Goal: Task Accomplishment & Management: Use online tool/utility

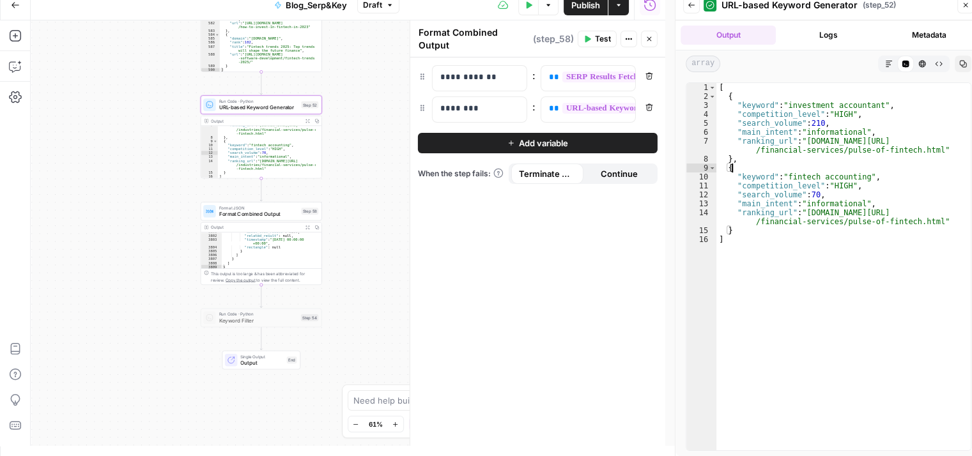
scroll to position [20877, 0]
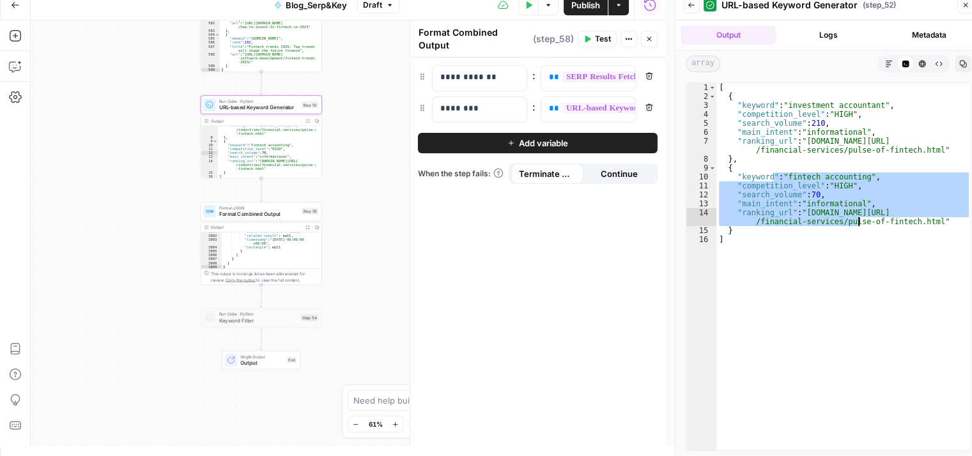
drag, startPoint x: 773, startPoint y: 180, endPoint x: 860, endPoint y: 233, distance: 101.8
click at [860, 233] on div "[ { "keyword" : "investment accountant" , "competition_level" : "HIGH" , "searc…" at bounding box center [843, 276] width 255 height 386
type textarea "**********"
click at [253, 215] on span "Format Combined Output" at bounding box center [258, 214] width 79 height 8
click at [271, 105] on span "URL-based Keyword Generator" at bounding box center [258, 108] width 79 height 8
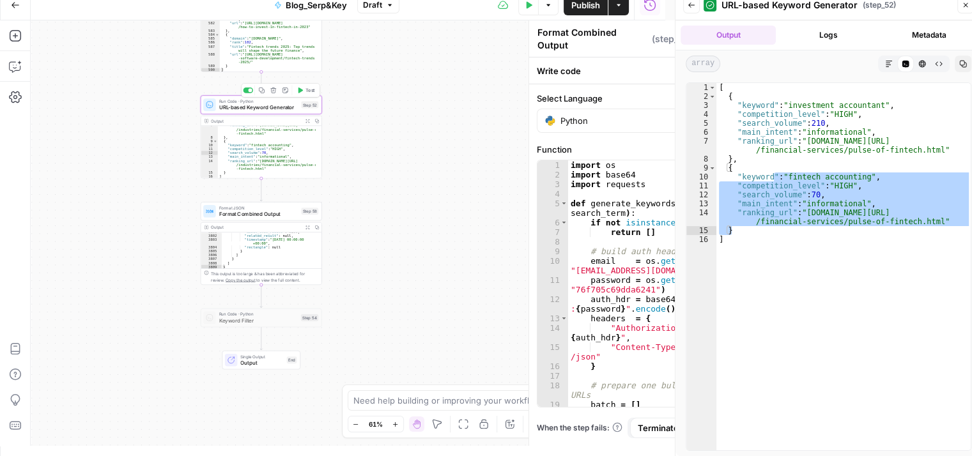
type textarea "URL-based Keyword Generator"
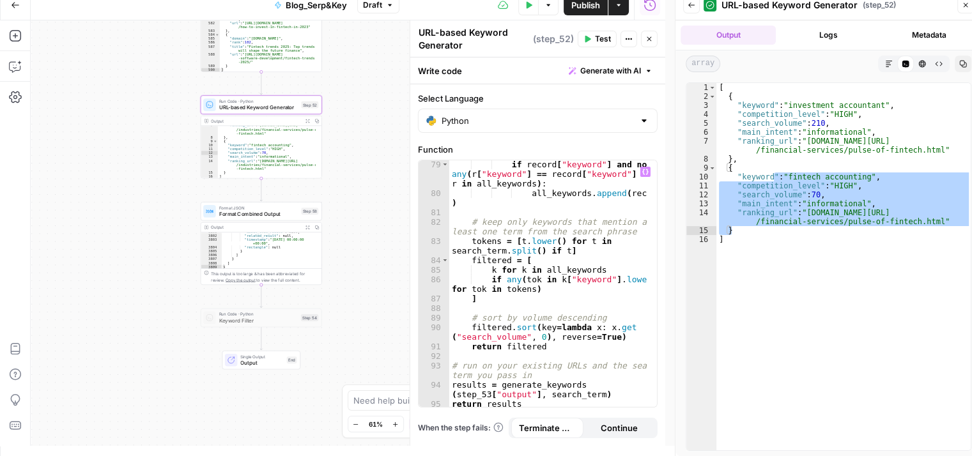
scroll to position [1045, 0]
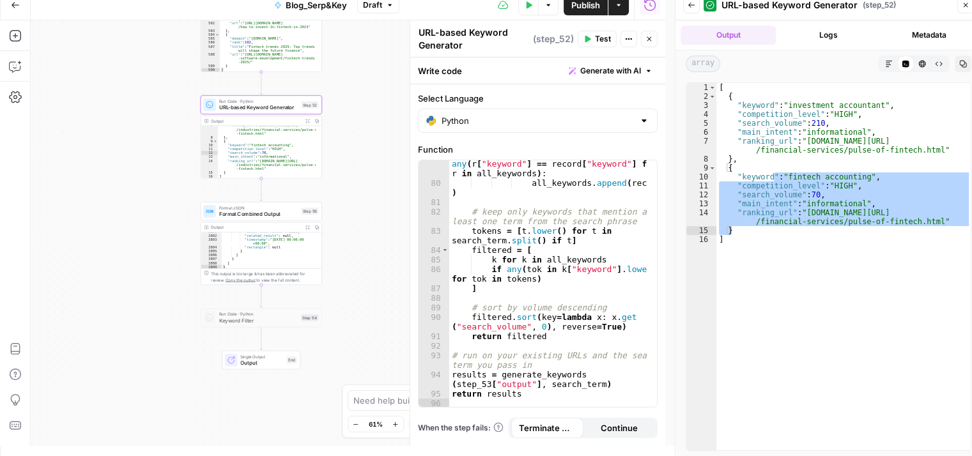
click at [646, 36] on icon "button" at bounding box center [649, 39] width 8 height 8
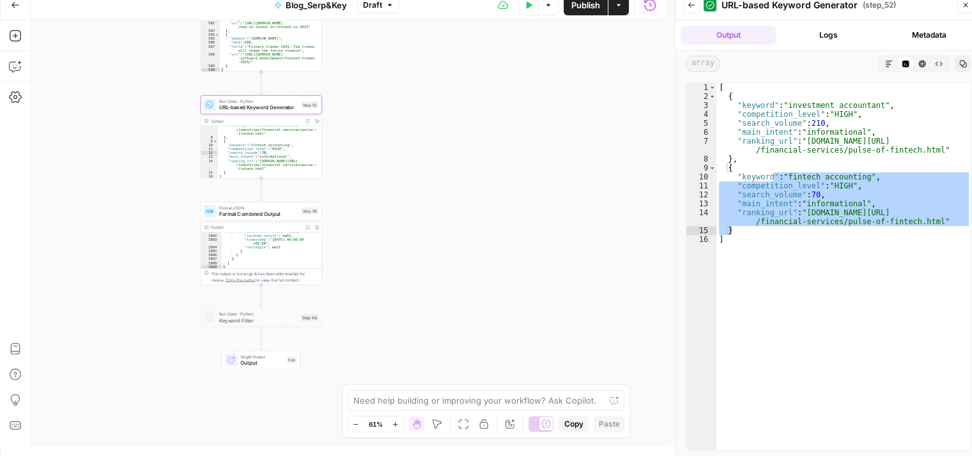
click at [524, 149] on div "**********" at bounding box center [348, 233] width 634 height 426
click at [848, 174] on div "[ { "keyword" : "investment accountant" , "competition_level" : "HIGH" , "searc…" at bounding box center [843, 266] width 254 height 367
type textarea "**********"
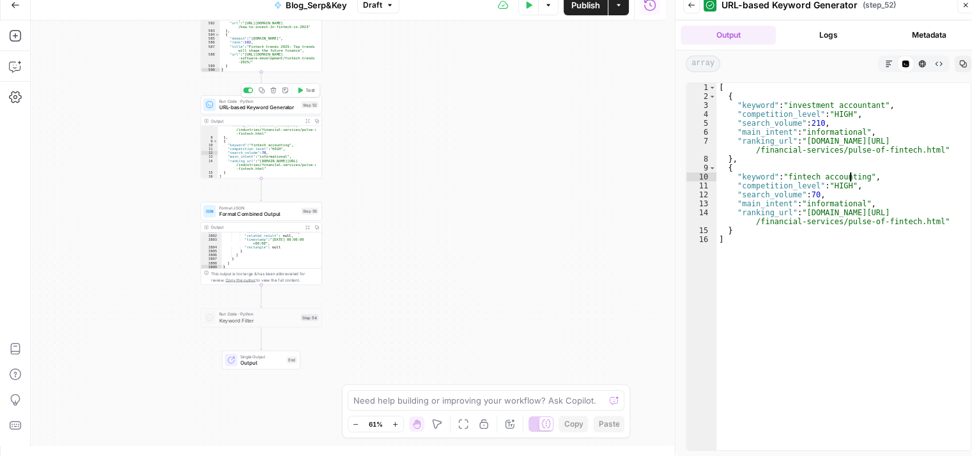
click at [275, 102] on span "Run Code · Python" at bounding box center [258, 101] width 79 height 6
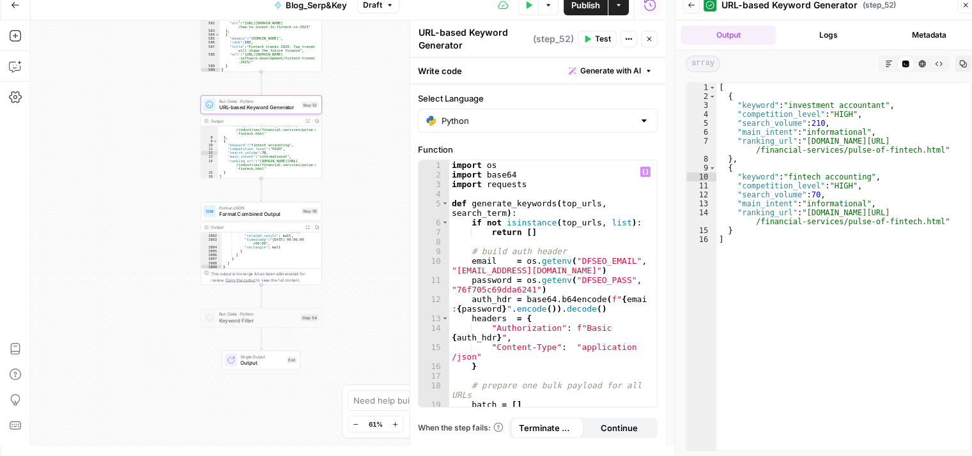
scroll to position [59, 0]
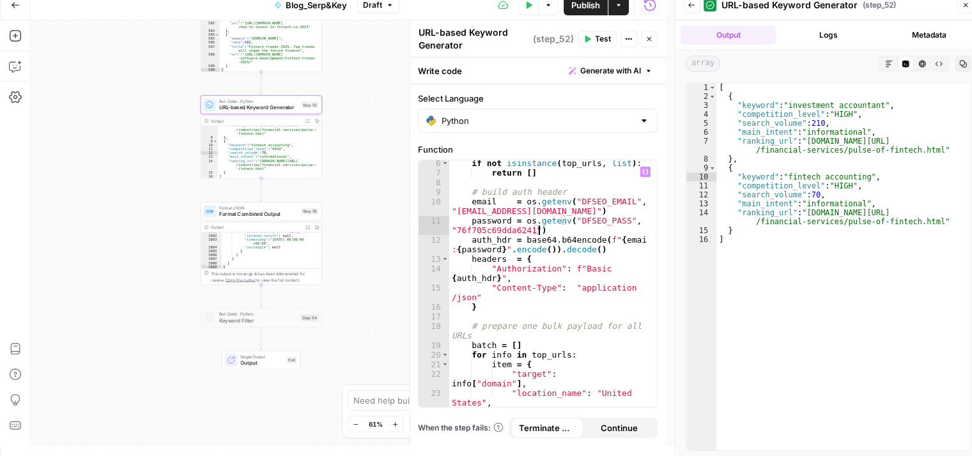
click at [588, 230] on div "if not isinstance ( top_urls , list ) : return [ ] # build auth header email = …" at bounding box center [548, 291] width 199 height 267
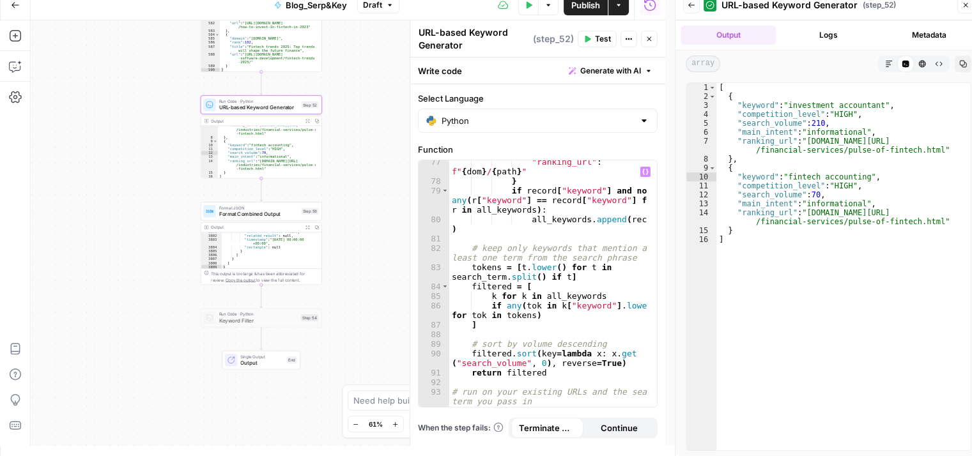
scroll to position [1045, 0]
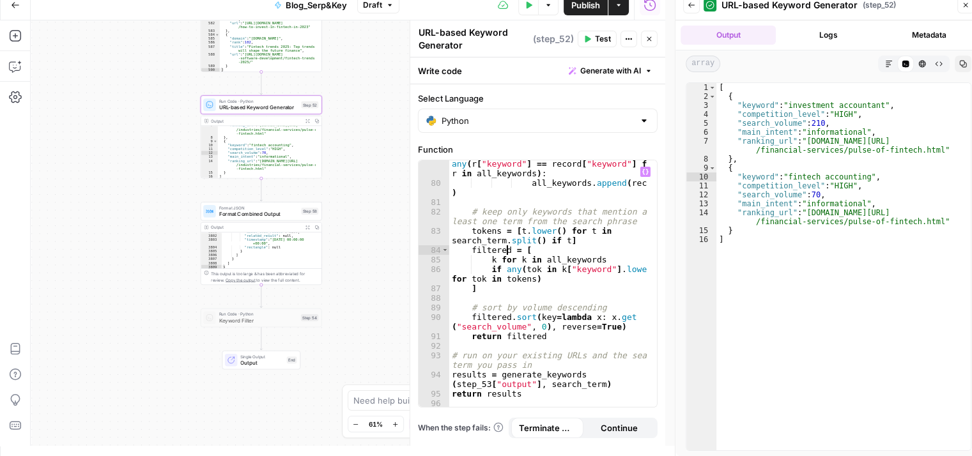
click at [505, 254] on div "if record [ "keyword" ] and not any ( r [ "keyword" ] == record [ "keyword" ] f…" at bounding box center [548, 293] width 199 height 286
type textarea "**********"
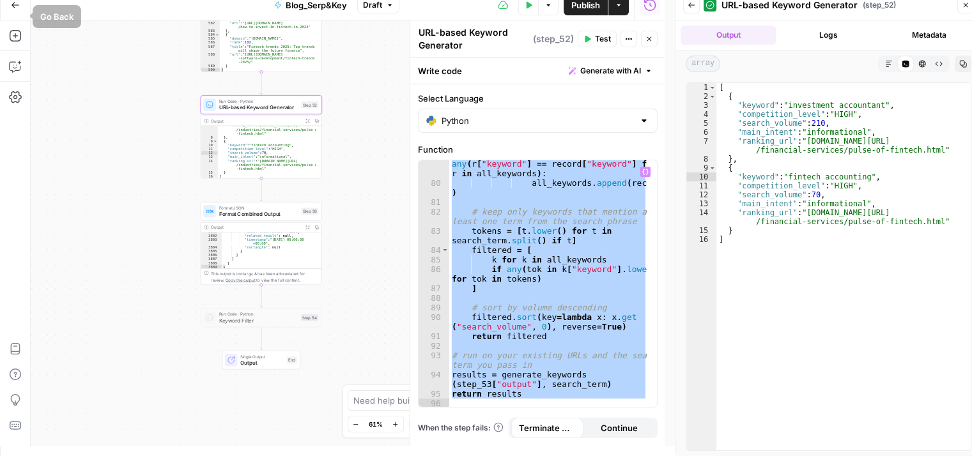
click at [15, 8] on icon "button" at bounding box center [15, 5] width 9 height 9
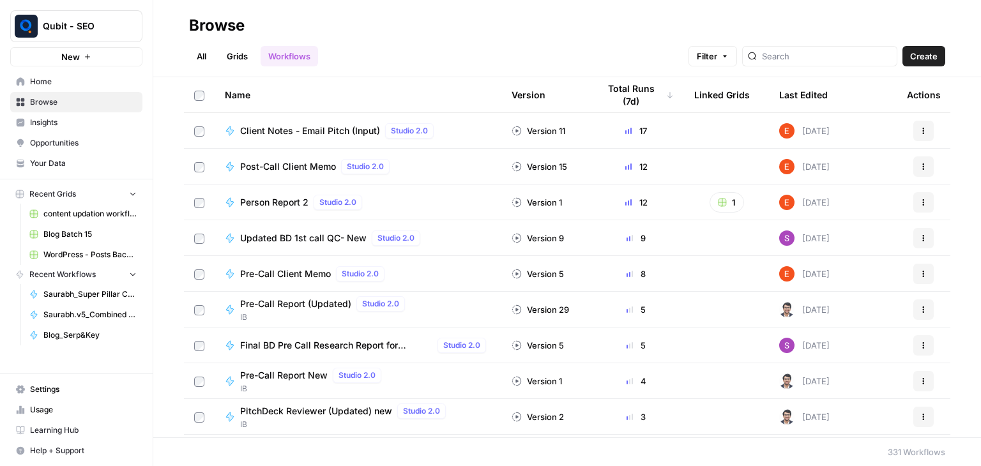
click at [204, 50] on link "All" at bounding box center [201, 56] width 25 height 20
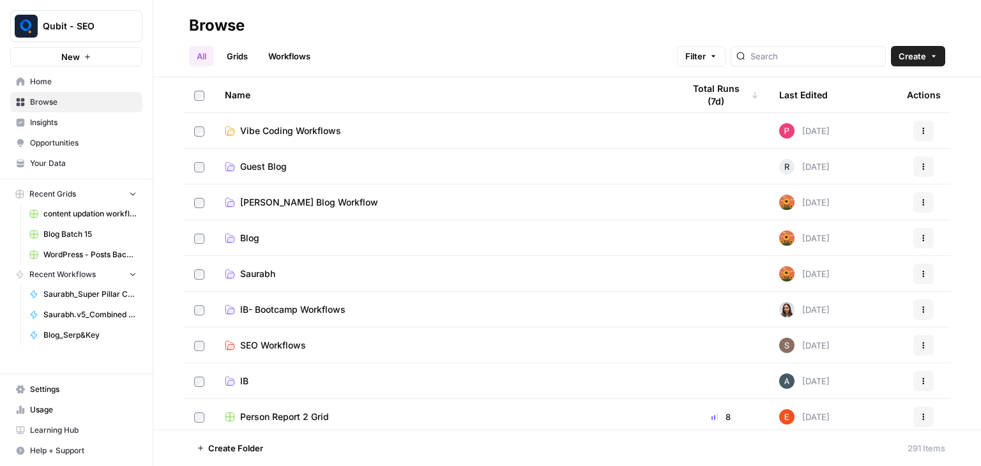
click at [312, 66] on link "Workflows" at bounding box center [290, 56] width 58 height 20
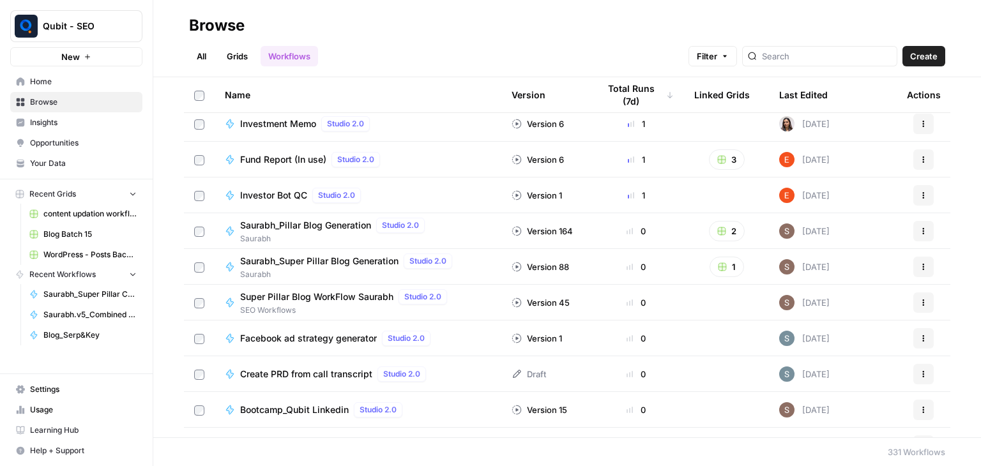
scroll to position [440, 0]
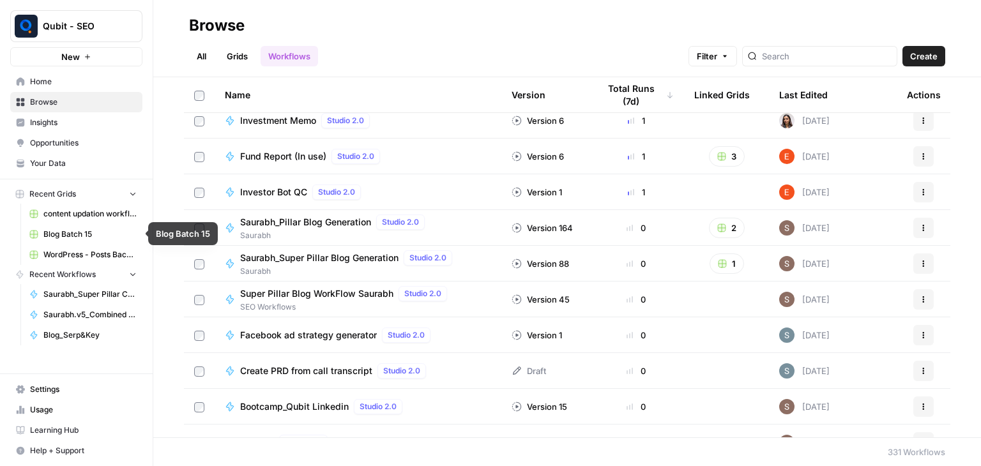
click at [68, 237] on span "Blog Batch 15" at bounding box center [89, 235] width 93 height 12
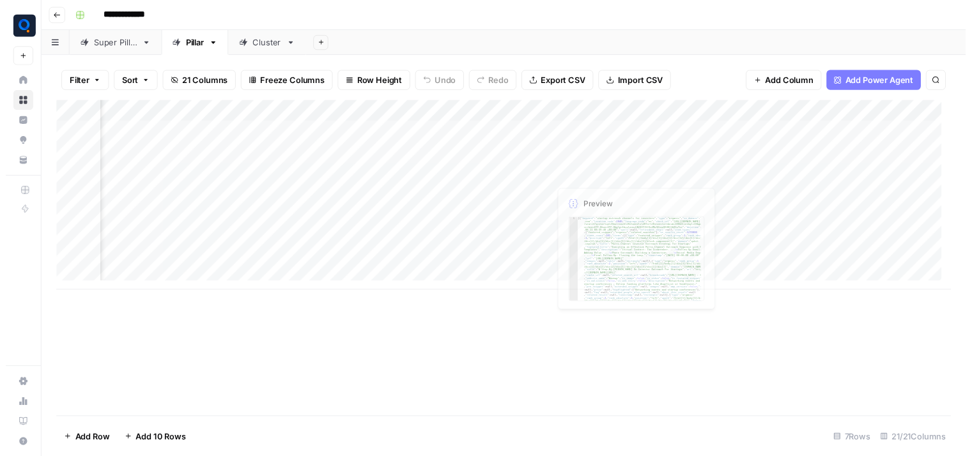
scroll to position [0, 434]
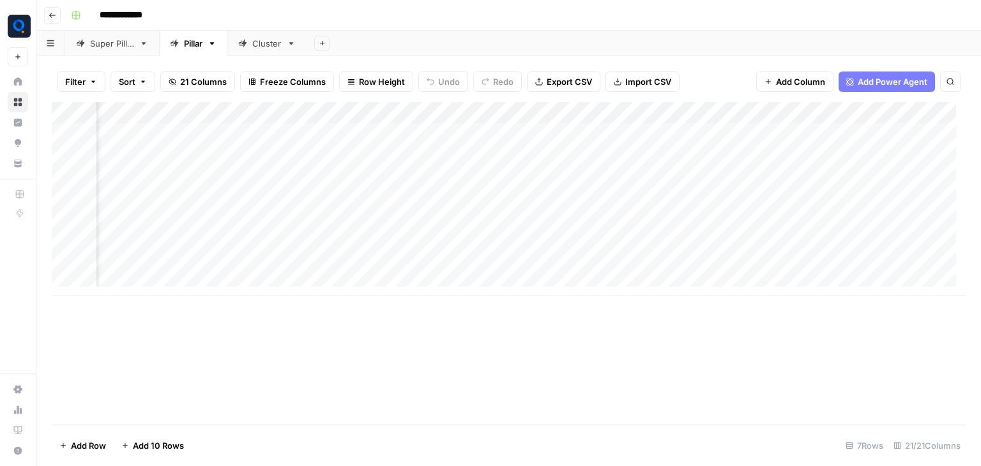
click at [436, 113] on div "Add Column" at bounding box center [509, 199] width 914 height 194
click at [572, 134] on div "Add Column" at bounding box center [509, 199] width 914 height 194
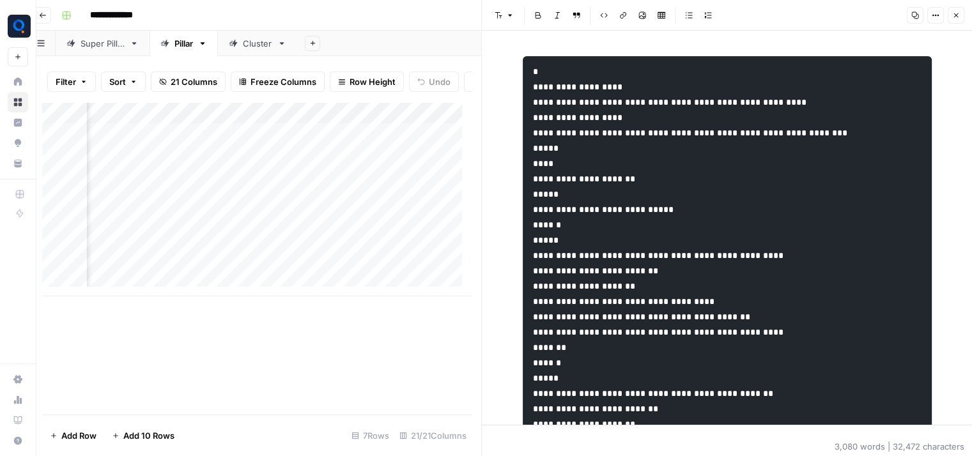
scroll to position [0, 615]
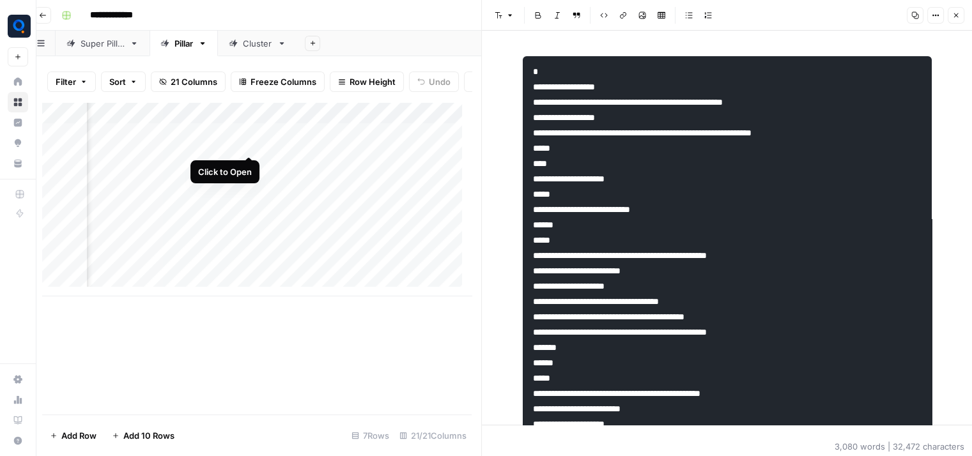
click at [249, 143] on div "Add Column" at bounding box center [256, 199] width 429 height 194
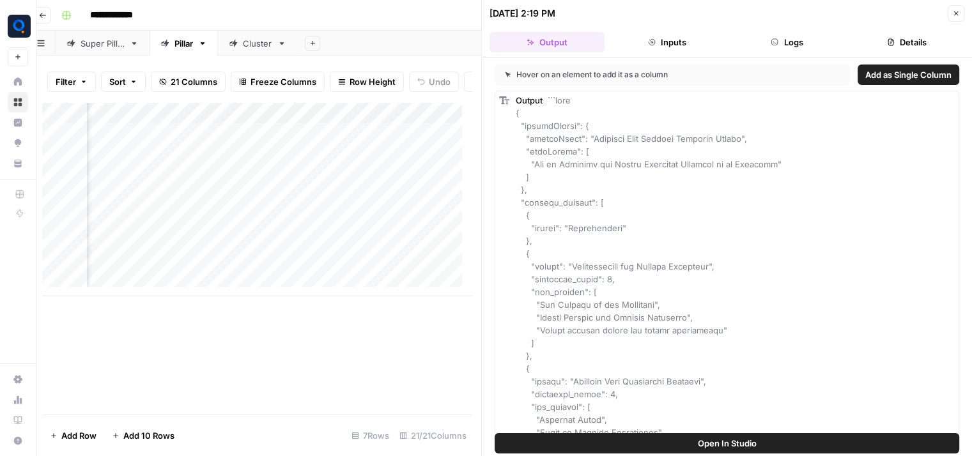
click at [795, 52] on header "08/11/25 at 2:19 PM Close Output Inputs Logs Details" at bounding box center [727, 29] width 490 height 58
click at [795, 44] on button "Logs" at bounding box center [787, 42] width 115 height 20
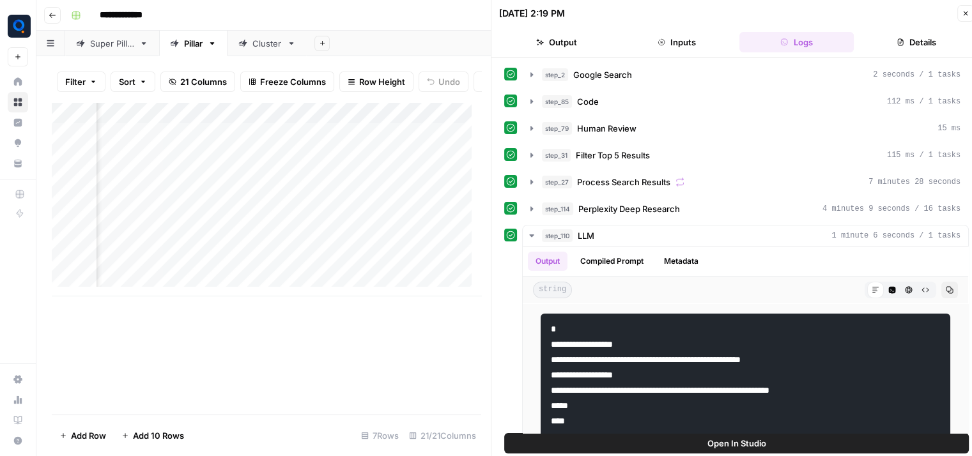
scroll to position [0, 815]
click at [284, 141] on div "Add Column" at bounding box center [266, 199] width 429 height 194
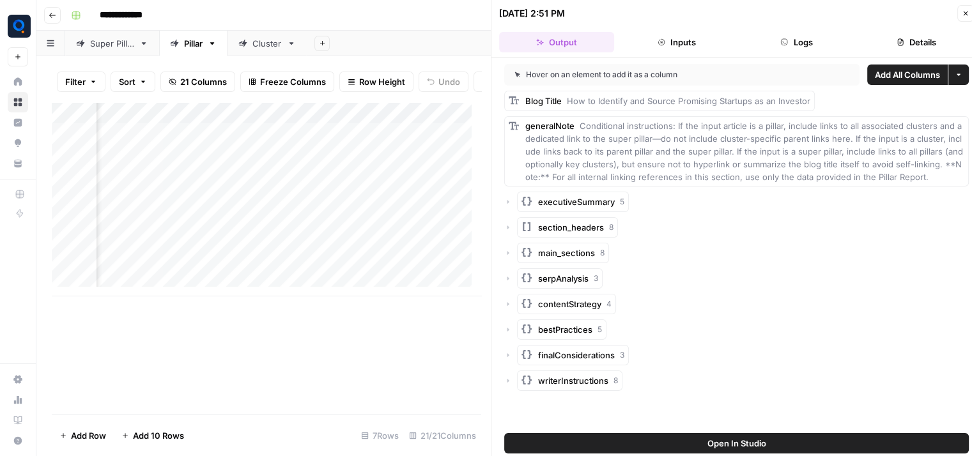
click at [802, 45] on button "Logs" at bounding box center [796, 42] width 115 height 20
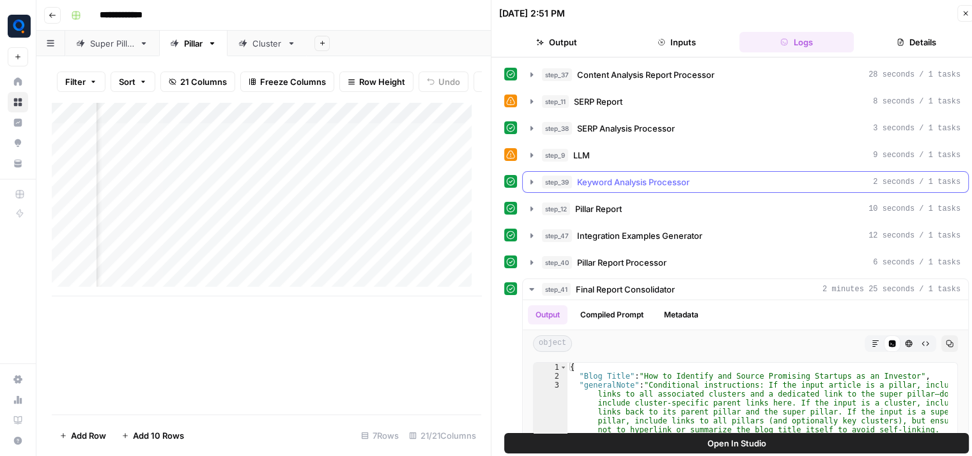
click at [636, 177] on span "Keyword Analysis Processor" at bounding box center [633, 182] width 112 height 13
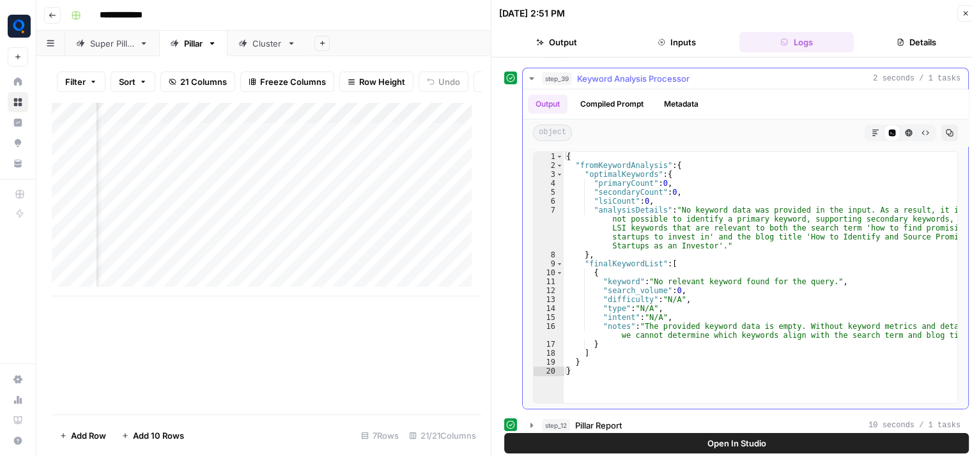
scroll to position [104, 0]
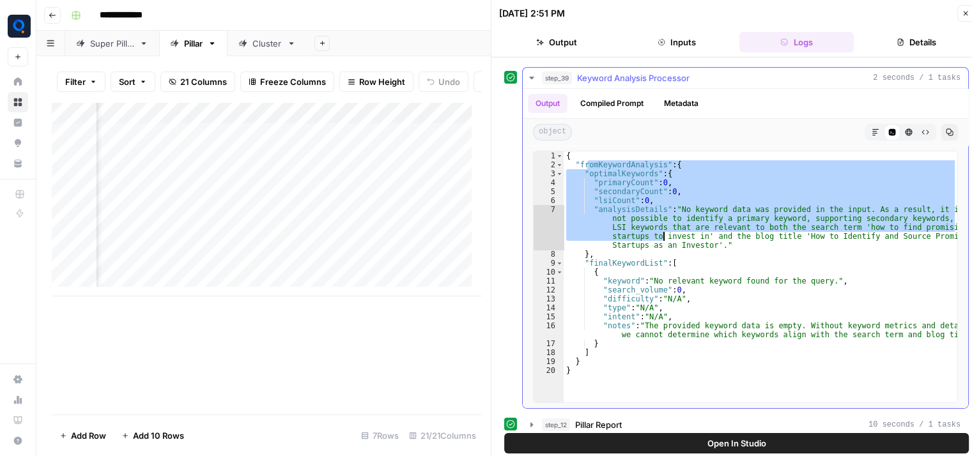
drag, startPoint x: 587, startPoint y: 160, endPoint x: 666, endPoint y: 238, distance: 111.1
click at [666, 238] on div "{ "fromKeywordAnalysis" : { "optimalKeywords" : { "primaryCount" : 0 , "seconda…" at bounding box center [761, 286] width 394 height 270
type textarea "**********"
click at [643, 102] on button "Compiled Prompt" at bounding box center [611, 103] width 79 height 19
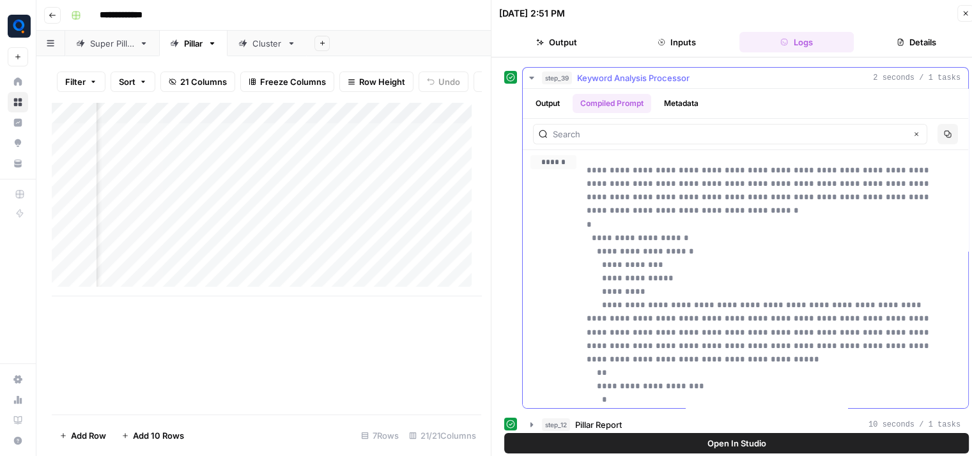
drag, startPoint x: 585, startPoint y: 167, endPoint x: 664, endPoint y: 178, distance: 79.3
click at [664, 178] on div "**********" at bounding box center [745, 368] width 430 height 427
click at [664, 178] on p "**********" at bounding box center [764, 373] width 355 height 418
drag, startPoint x: 664, startPoint y: 178, endPoint x: 775, endPoint y: 289, distance: 157.2
click at [775, 289] on p "**********" at bounding box center [764, 373] width 355 height 418
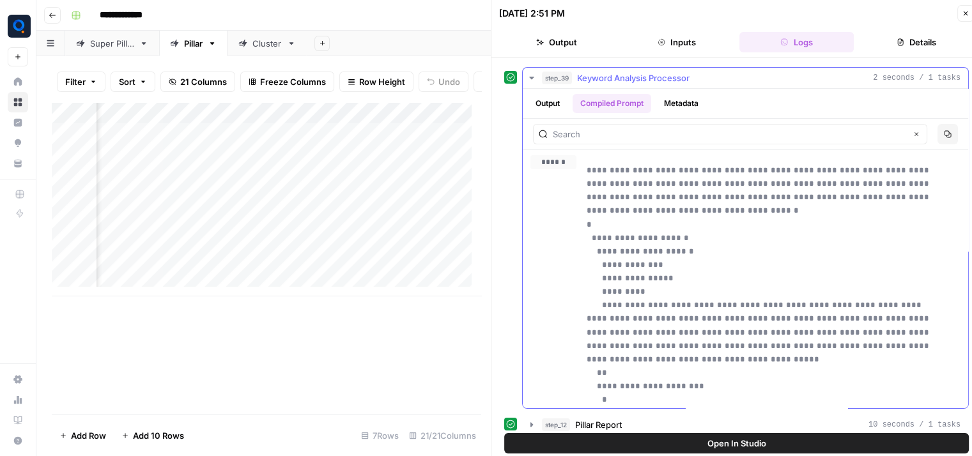
scroll to position [89, 0]
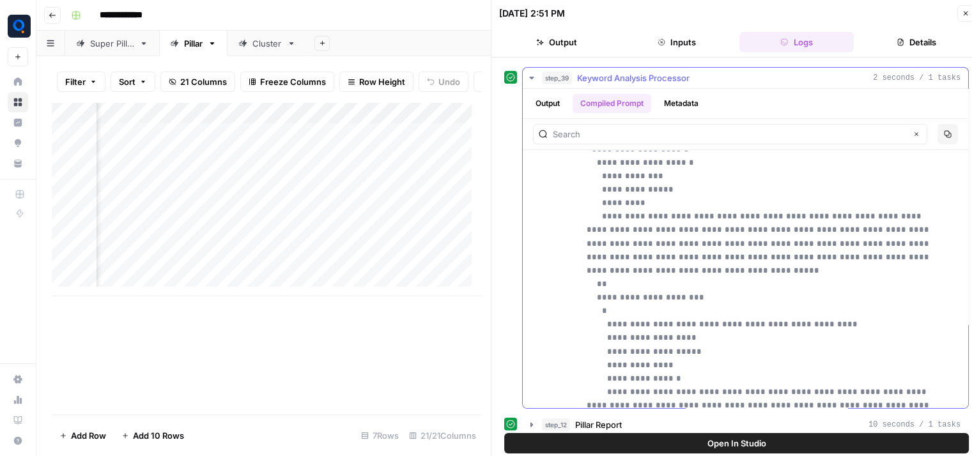
click at [600, 206] on p "**********" at bounding box center [764, 284] width 355 height 418
drag, startPoint x: 600, startPoint y: 206, endPoint x: 720, endPoint y: 277, distance: 139.8
click at [720, 277] on p "**********" at bounding box center [764, 284] width 355 height 418
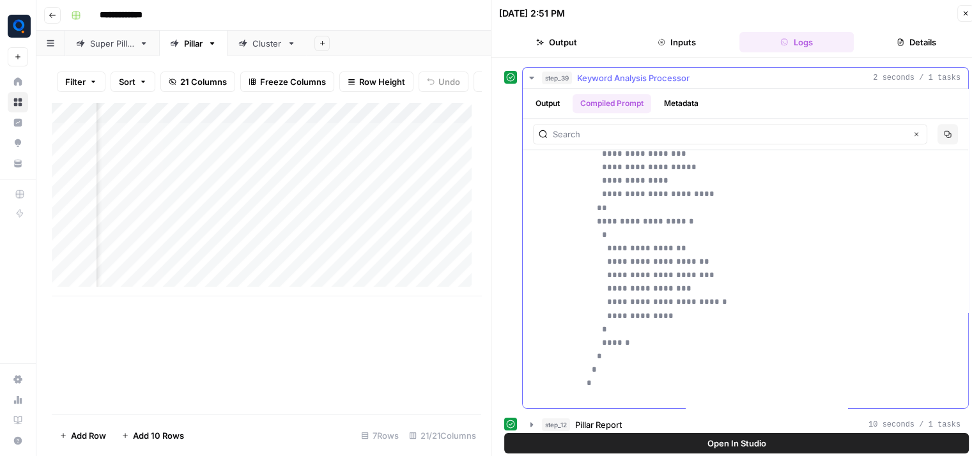
scroll to position [141, 0]
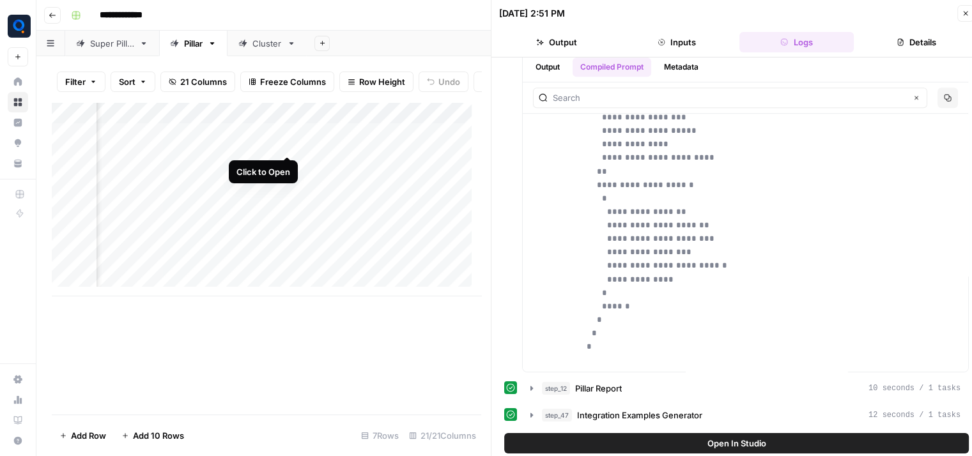
click at [291, 142] on div "Add Column" at bounding box center [266, 199] width 429 height 194
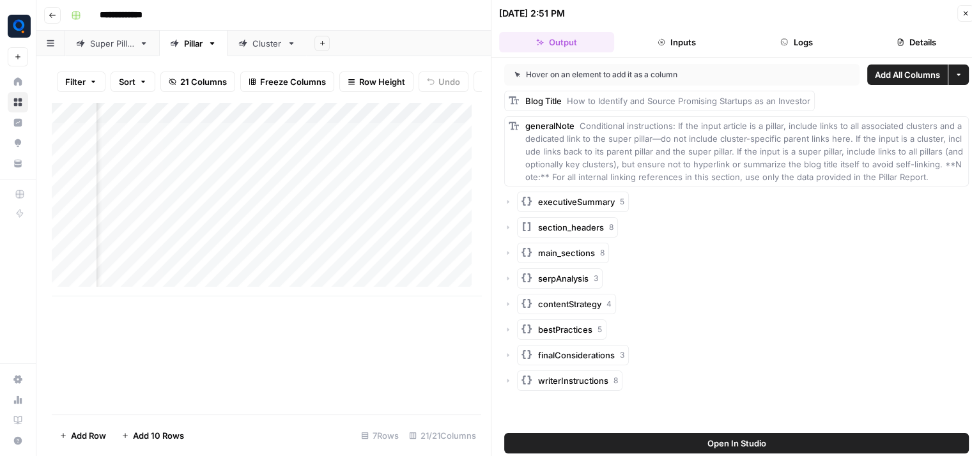
click at [289, 121] on div "Add Column" at bounding box center [266, 199] width 429 height 194
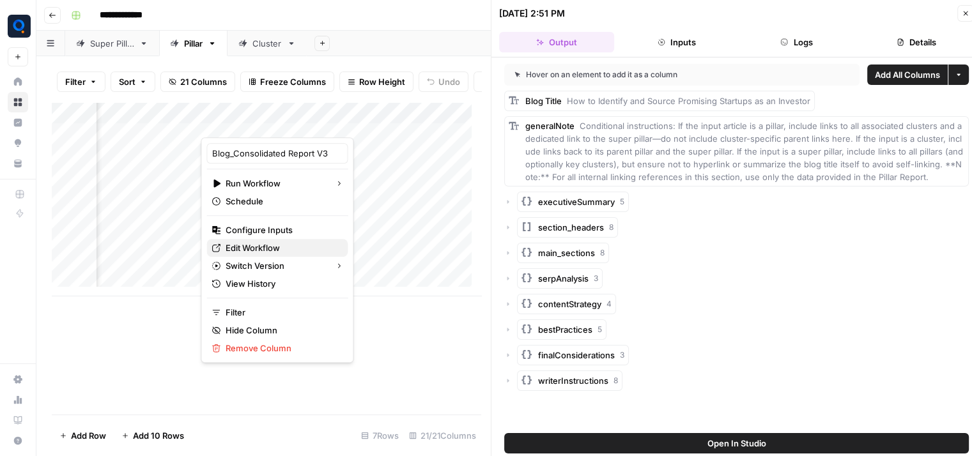
click at [280, 243] on span "Edit Workflow" at bounding box center [282, 248] width 112 height 13
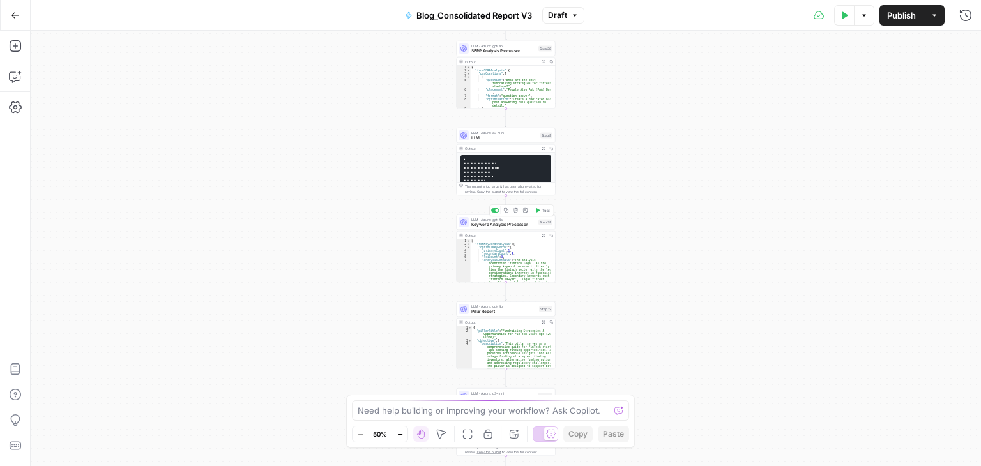
click at [507, 222] on span "Keyword Analysis Processor" at bounding box center [504, 225] width 65 height 6
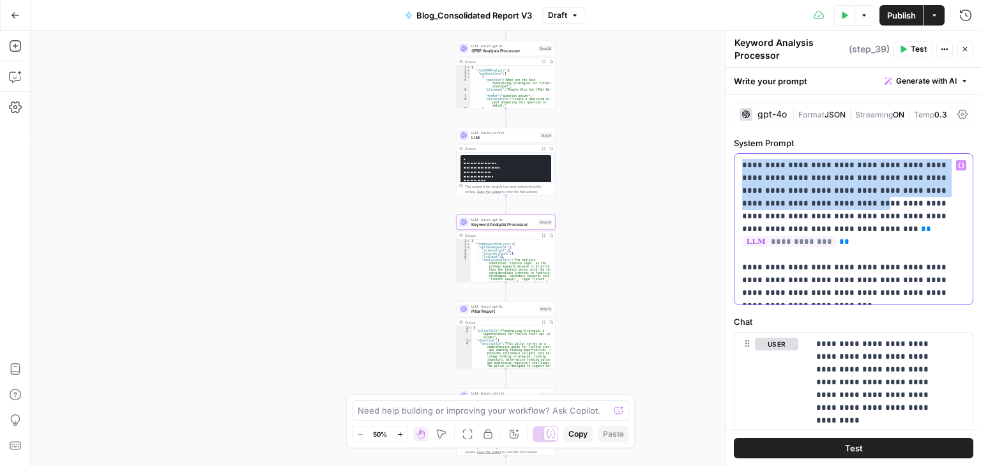
drag, startPoint x: 742, startPoint y: 162, endPoint x: 819, endPoint y: 203, distance: 87.2
click at [819, 203] on p "**********" at bounding box center [848, 229] width 213 height 141
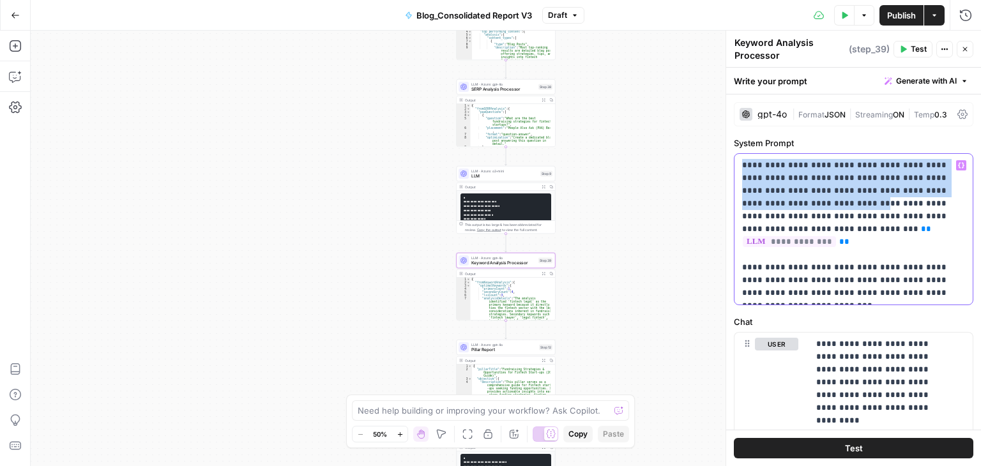
click at [788, 203] on p "**********" at bounding box center [848, 229] width 213 height 141
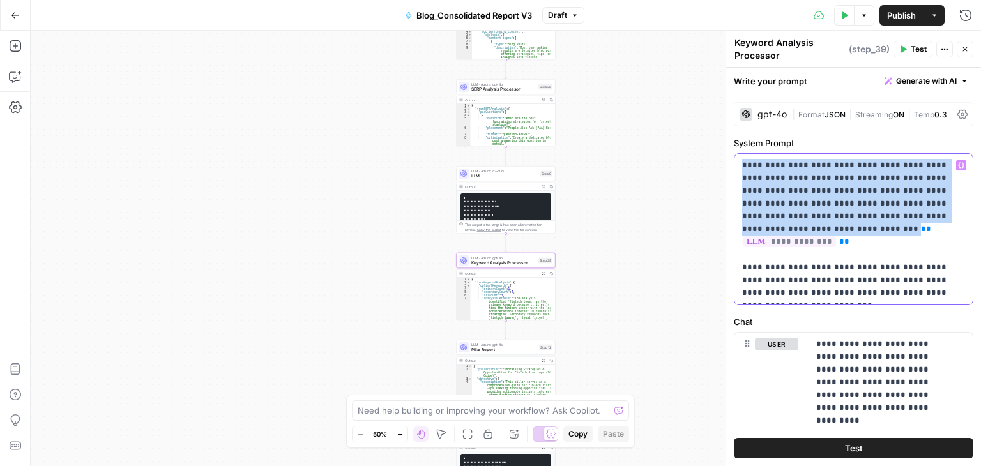
drag, startPoint x: 742, startPoint y: 164, endPoint x: 815, endPoint y: 228, distance: 97.3
click at [815, 228] on p "**********" at bounding box center [848, 229] width 213 height 141
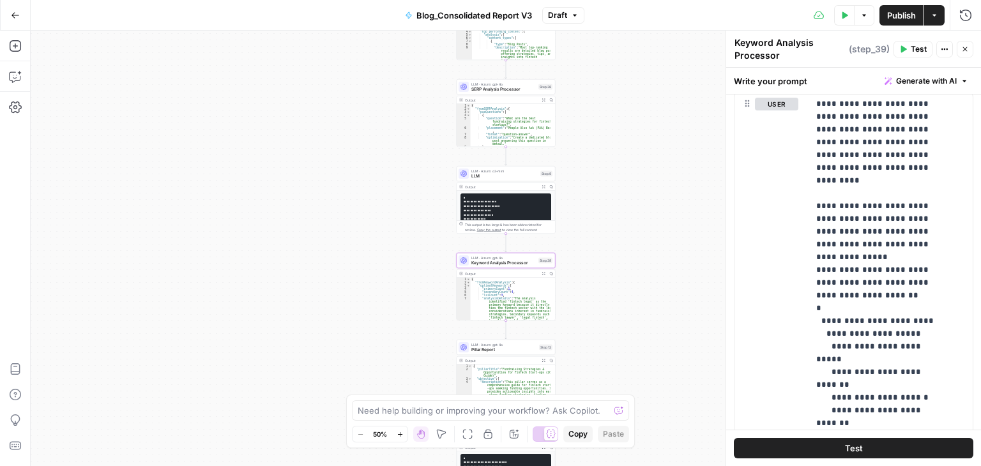
scroll to position [165, 0]
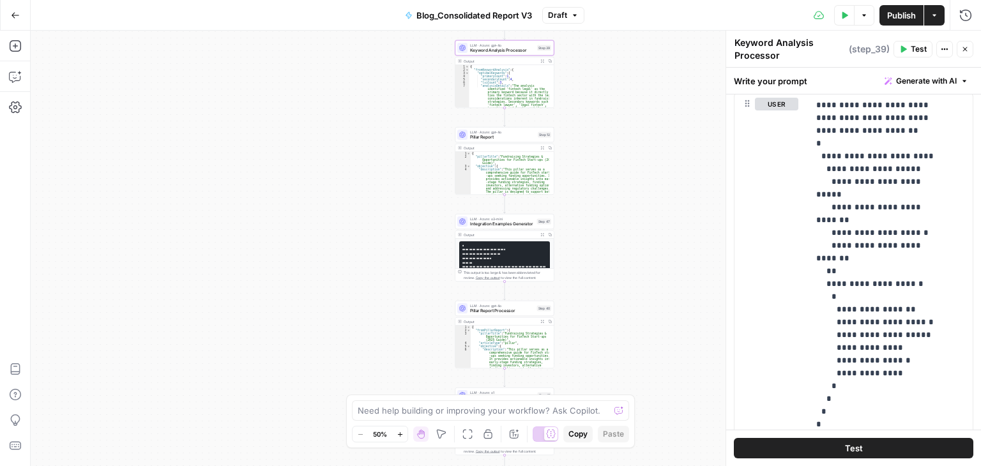
drag, startPoint x: 620, startPoint y: 298, endPoint x: 618, endPoint y: 70, distance: 227.5
click at [618, 70] on div "Workflow Input Settings Inputs LLM · Azure: gpt-4o Content Analysis Report Proc…" at bounding box center [506, 249] width 951 height 436
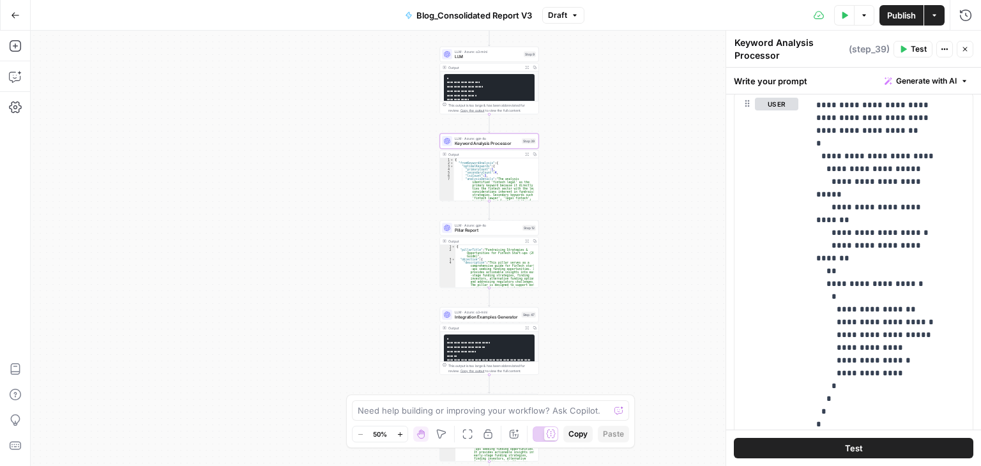
drag, startPoint x: 598, startPoint y: 258, endPoint x: 583, endPoint y: 373, distance: 116.0
click at [583, 373] on div "Workflow Input Settings Inputs LLM · Azure: gpt-4o Content Analysis Report Proc…" at bounding box center [506, 249] width 951 height 436
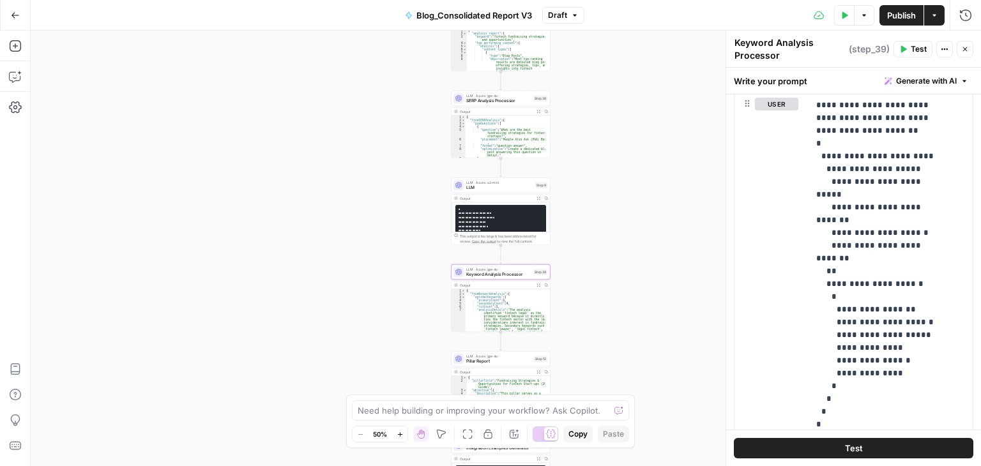
drag, startPoint x: 588, startPoint y: 277, endPoint x: 601, endPoint y: 408, distance: 132.2
click at [601, 408] on body "Qubit - SEO New Home Browse Insights Opportunities Your Data Recent Grids conte…" at bounding box center [490, 233] width 981 height 466
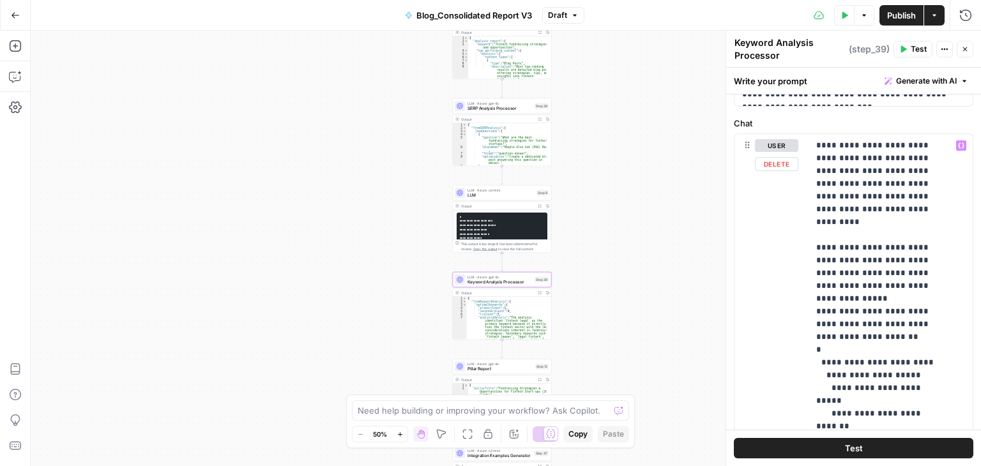
scroll to position [197, 0]
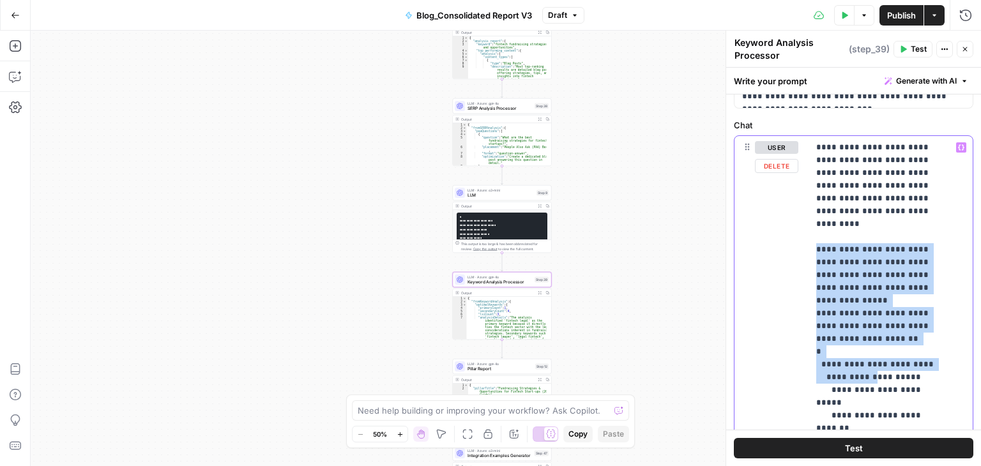
drag, startPoint x: 811, startPoint y: 241, endPoint x: 876, endPoint y: 356, distance: 131.9
click at [876, 356] on div "**********" at bounding box center [886, 396] width 155 height 521
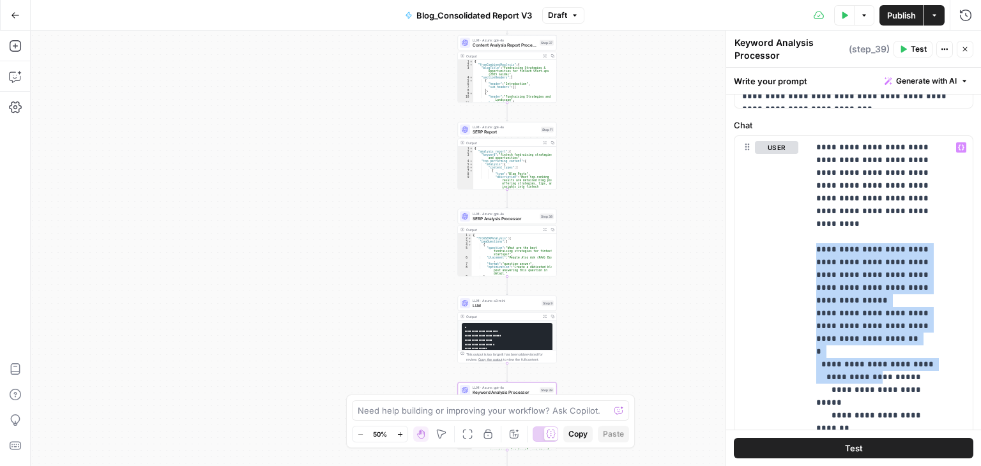
drag, startPoint x: 649, startPoint y: 195, endPoint x: 654, endPoint y: 307, distance: 111.9
click at [654, 307] on div "Workflow Input Settings Inputs LLM · Azure: gpt-4o Content Analysis Report Proc…" at bounding box center [506, 249] width 951 height 436
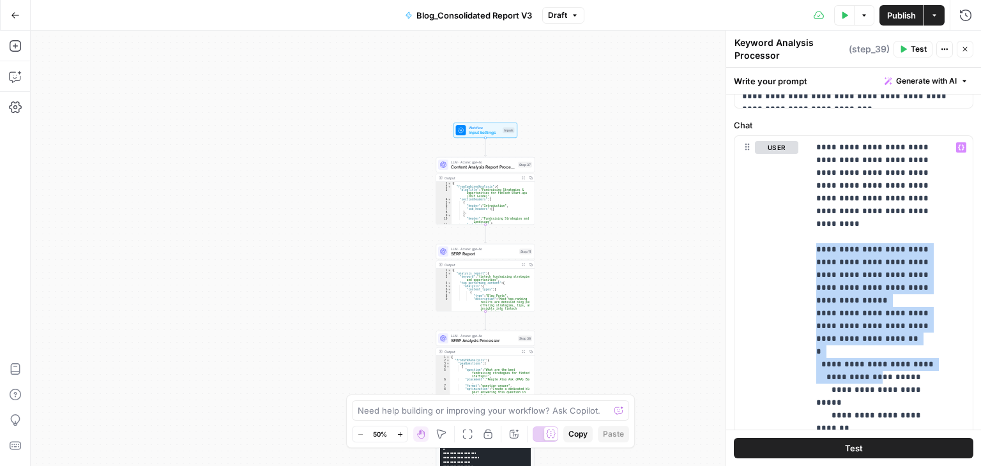
drag, startPoint x: 580, startPoint y: 162, endPoint x: 558, endPoint y: 295, distance: 134.7
click at [558, 295] on div "Workflow Input Settings Inputs LLM · Azure: gpt-4o Content Analysis Report Proc…" at bounding box center [506, 249] width 951 height 436
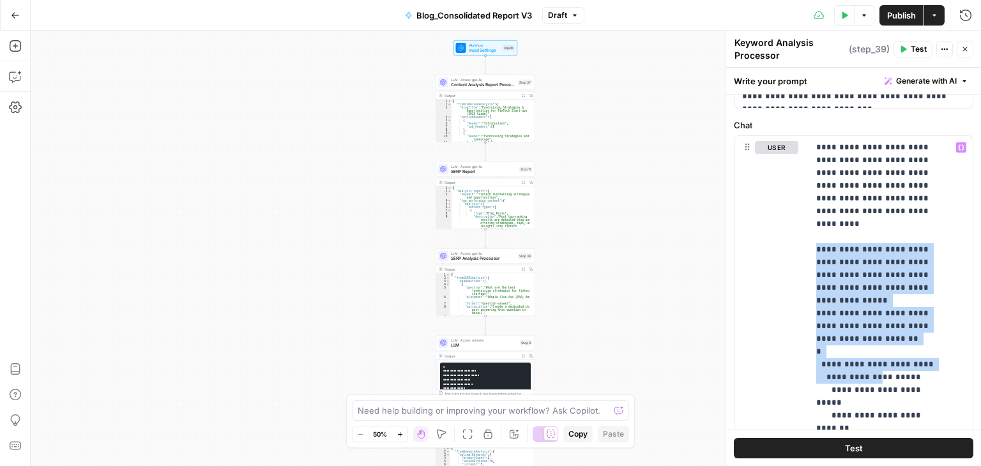
drag, startPoint x: 580, startPoint y: 246, endPoint x: 580, endPoint y: 146, distance: 99.7
click at [580, 146] on div "Workflow Input Settings Inputs LLM · Azure: gpt-4o Content Analysis Report Proc…" at bounding box center [506, 249] width 951 height 436
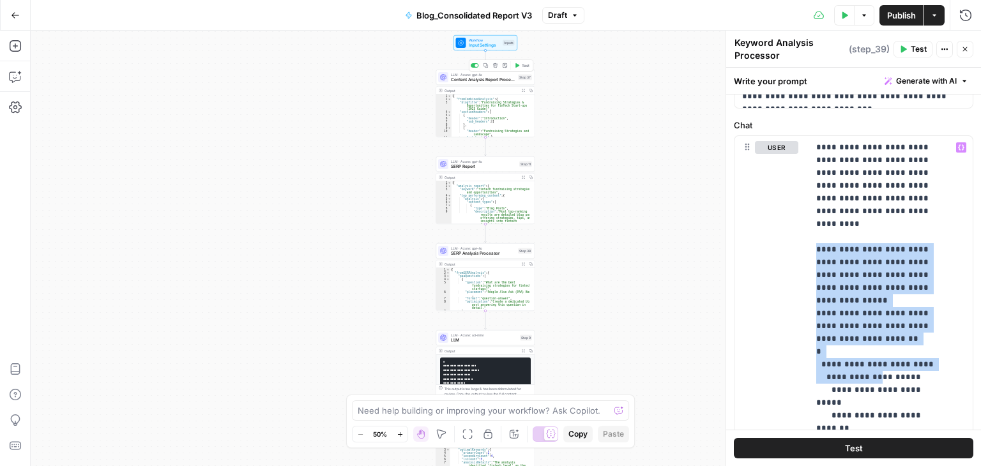
click at [496, 82] on div "LLM · Azure: gpt-4o Content Analysis Report Processor Step 37 Copy step Delete …" at bounding box center [485, 77] width 99 height 15
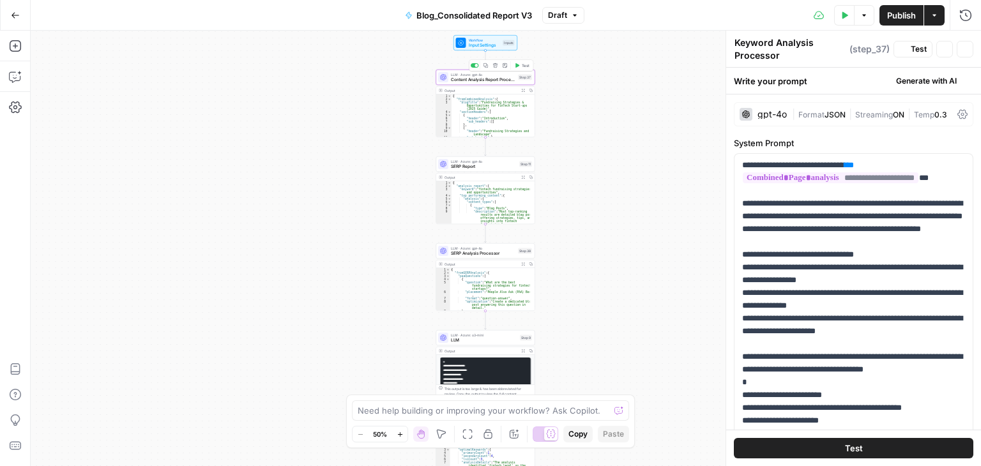
type textarea "Content Analysis Report Processor"
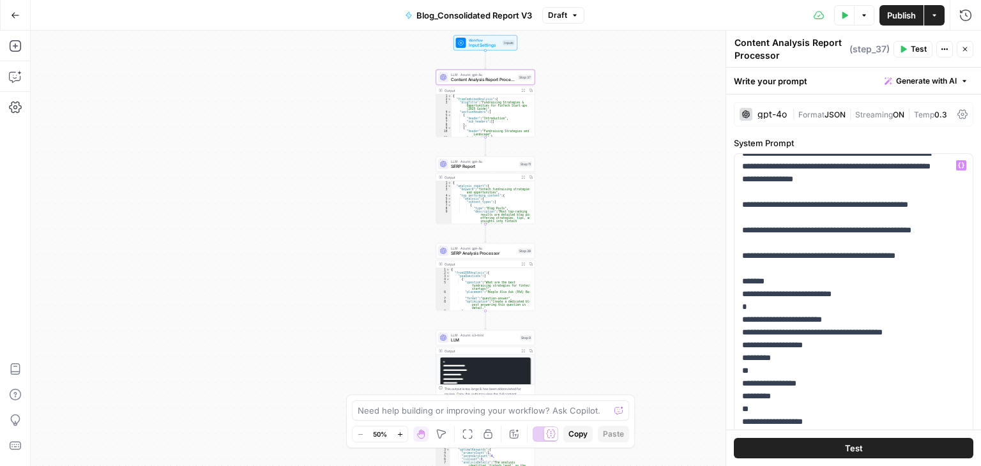
scroll to position [434, 0]
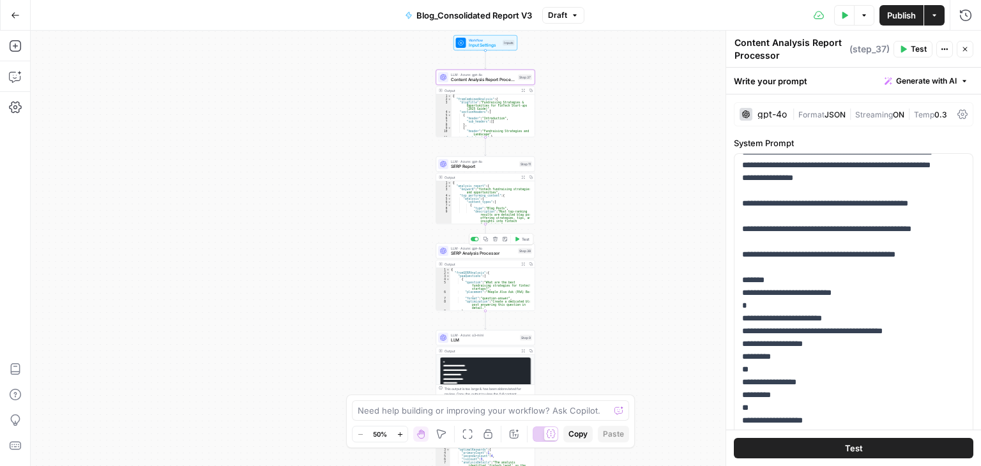
click at [496, 252] on span "SERP Analysis Processor" at bounding box center [483, 253] width 65 height 6
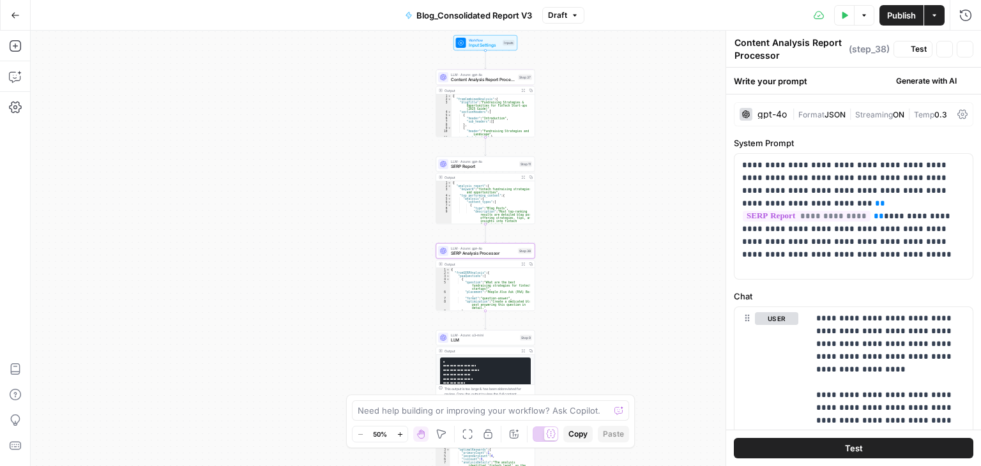
type textarea "SERP Analysis Processor"
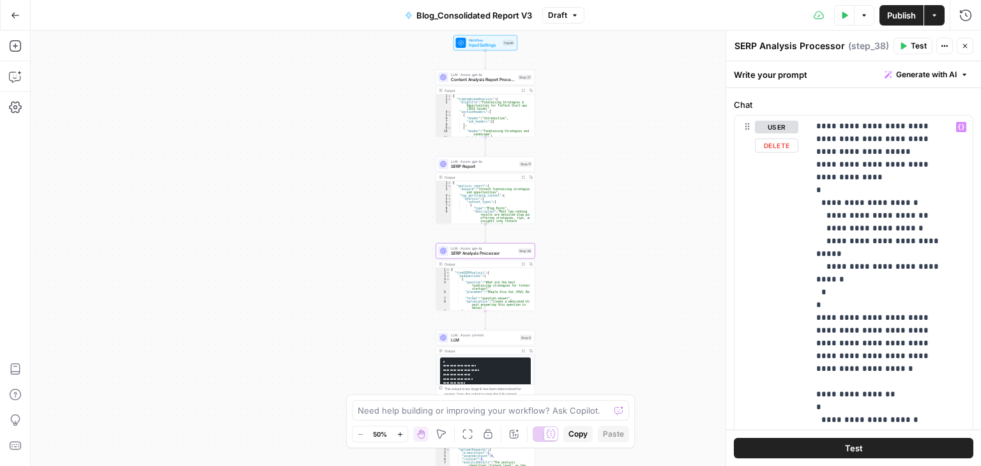
scroll to position [174, 0]
drag, startPoint x: 595, startPoint y: 282, endPoint x: 585, endPoint y: 35, distance: 247.5
click at [585, 35] on div "Workflow Input Settings Inputs LLM · Azure: gpt-4o Content Analysis Report Proc…" at bounding box center [506, 249] width 951 height 436
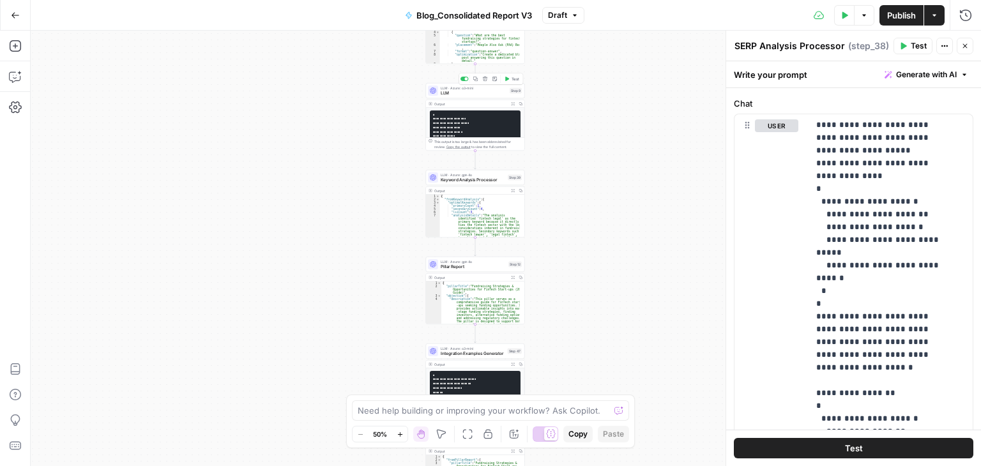
click at [473, 90] on span "LLM" at bounding box center [474, 93] width 66 height 6
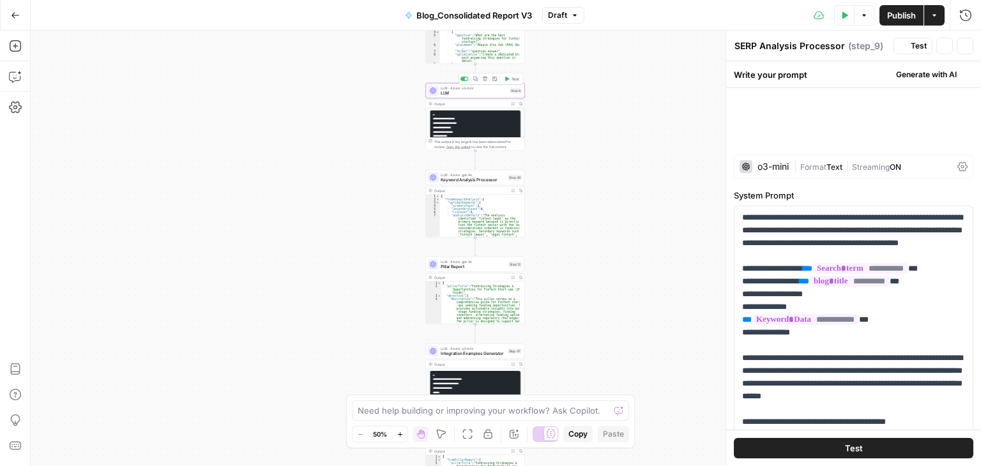
type textarea "LLM"
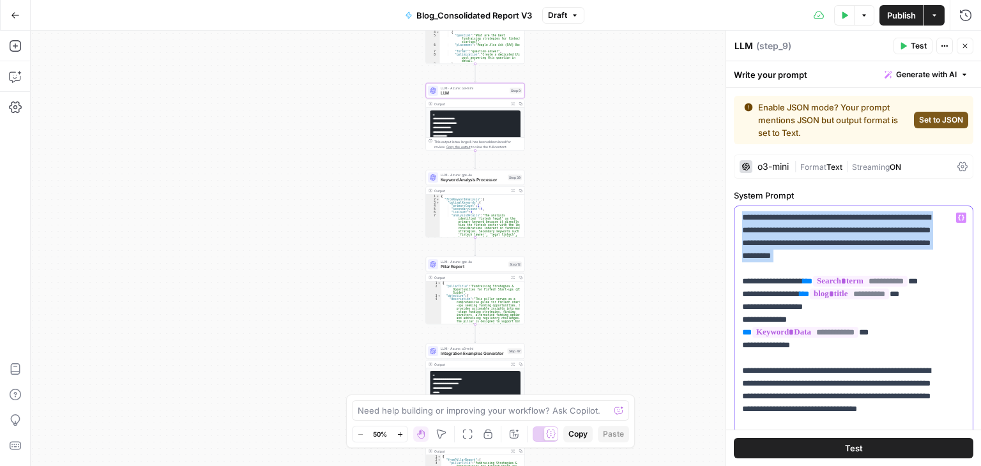
drag, startPoint x: 740, startPoint y: 218, endPoint x: 922, endPoint y: 269, distance: 189.1
click at [922, 269] on div "**********" at bounding box center [854, 466] width 238 height 521
copy p "**********"
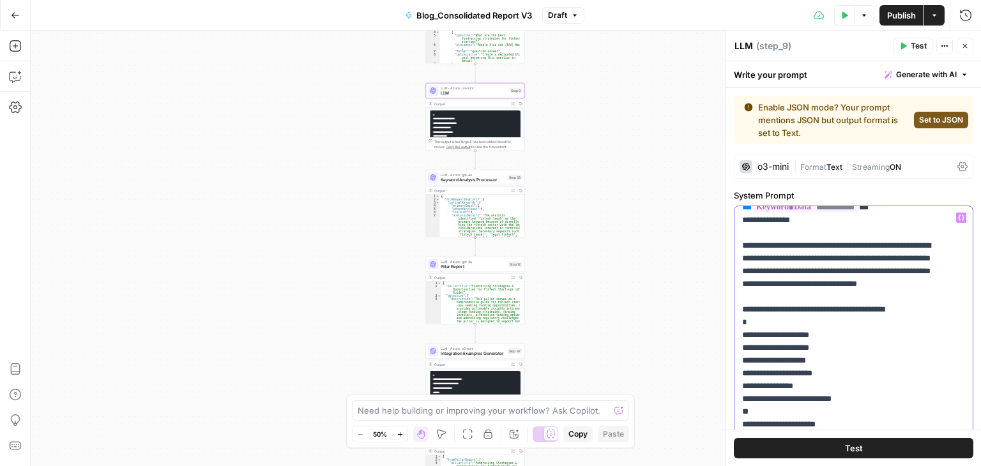
scroll to position [129, 0]
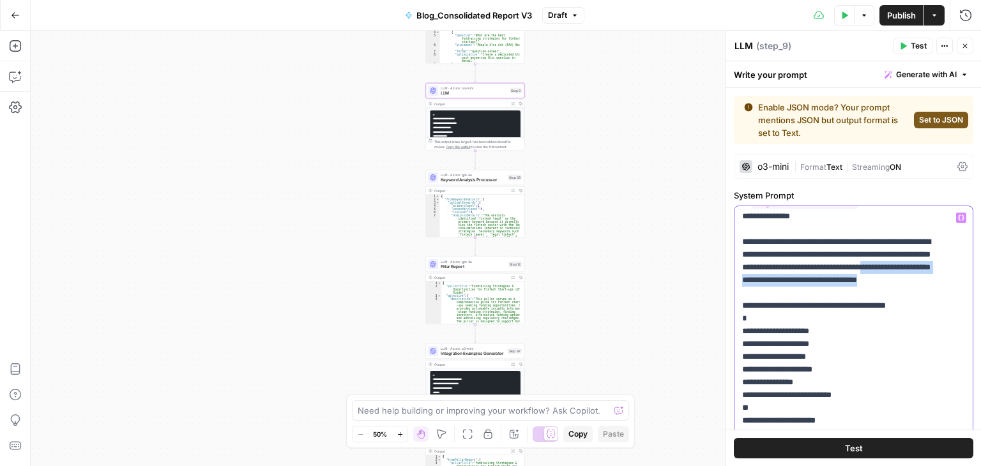
drag, startPoint x: 779, startPoint y: 280, endPoint x: 836, endPoint y: 292, distance: 57.5
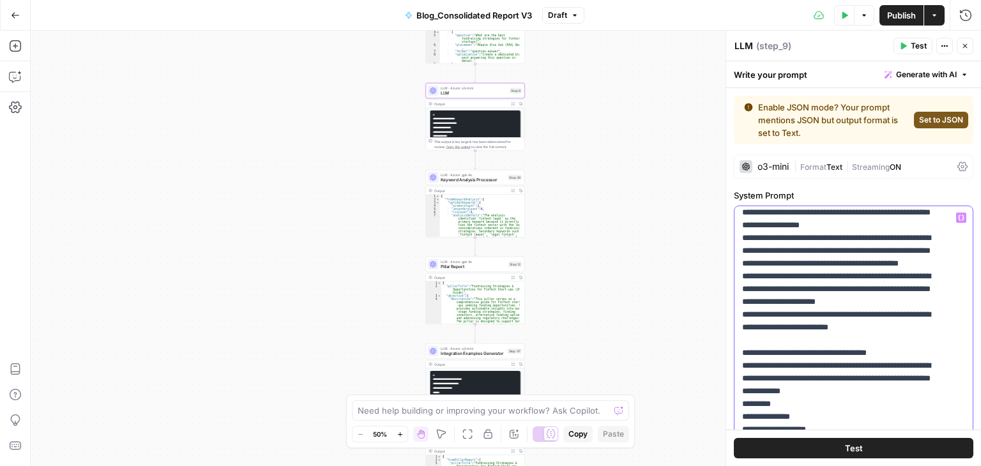
scroll to position [879, 0]
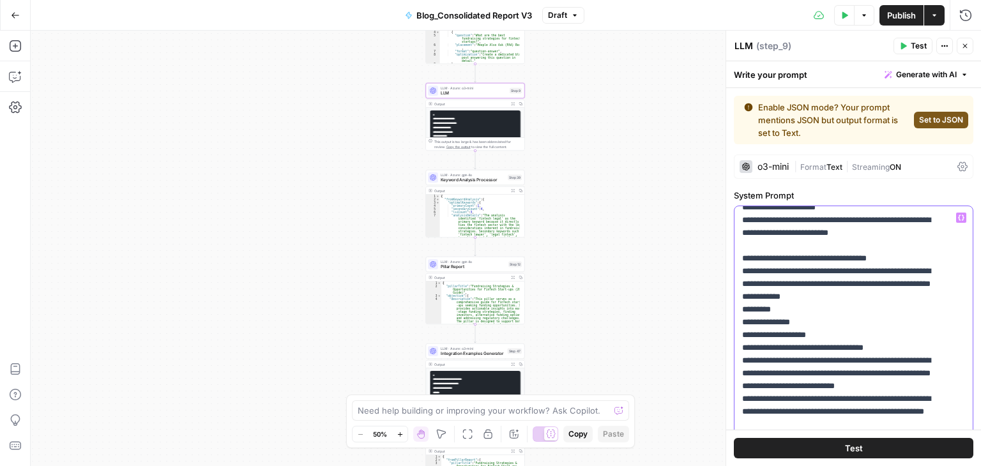
click at [788, 277] on p "**********" at bounding box center [844, 118] width 204 height 1572
